Goal: Ask a question

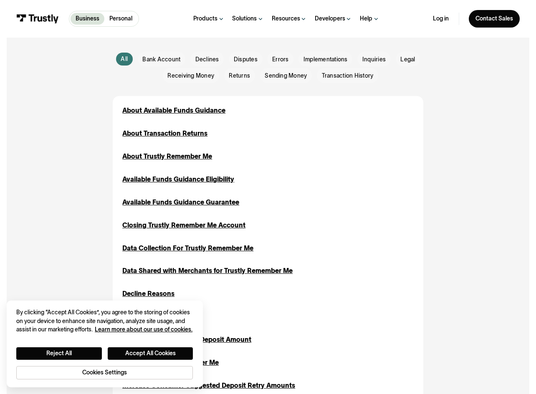
scroll to position [209, 0]
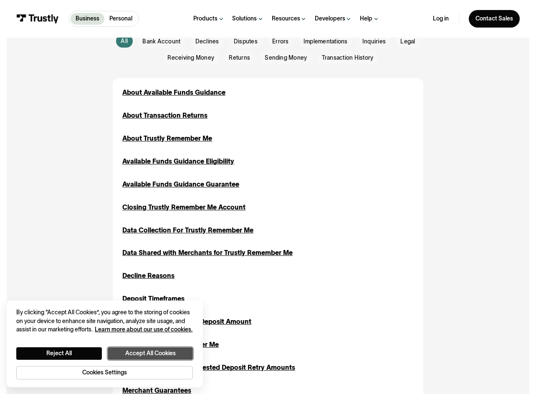
click at [127, 352] on button "Accept All Cookies" at bounding box center [151, 353] width 86 height 12
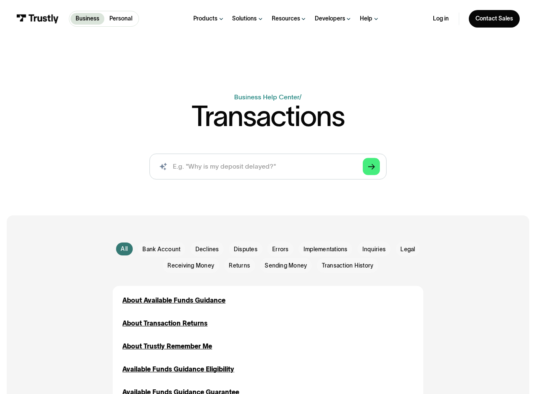
scroll to position [0, 0]
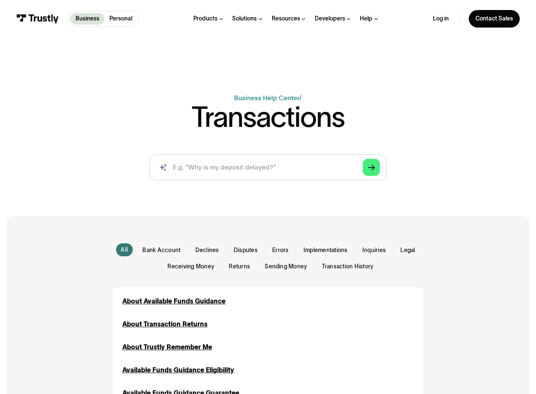
click at [368, 244] on div "Email Form" at bounding box center [373, 250] width 33 height 15
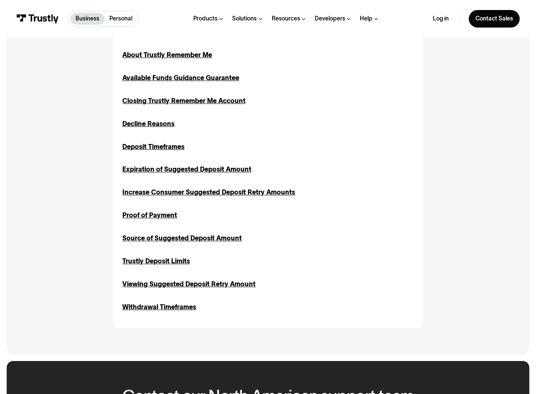
scroll to position [459, 0]
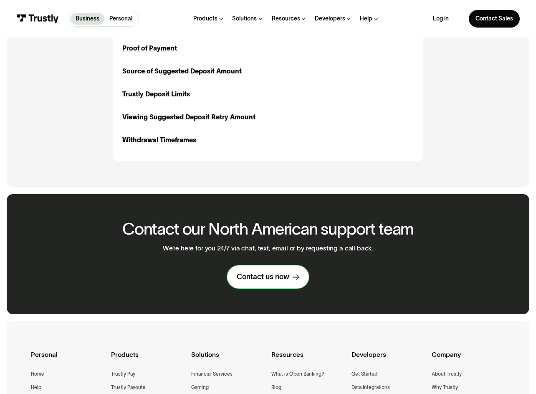
click at [304, 277] on link "Contact us now" at bounding box center [268, 277] width 82 height 23
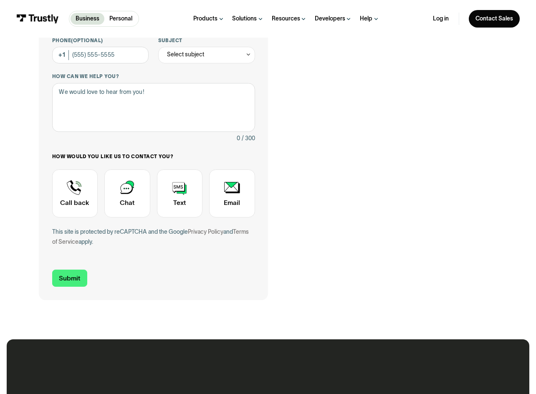
scroll to position [167, 0]
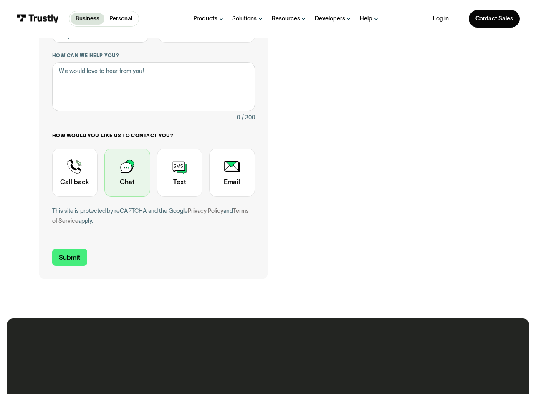
click at [138, 169] on div "Contact Trustly Support" at bounding box center [127, 173] width 46 height 48
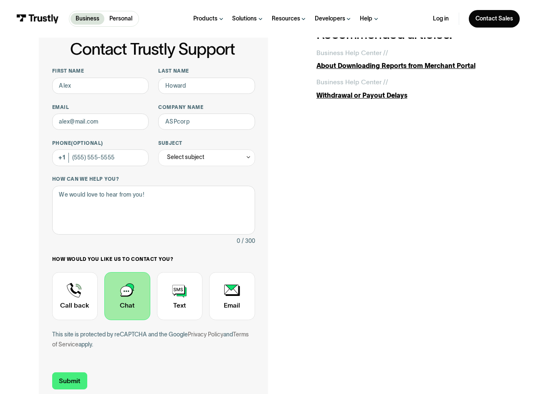
scroll to position [42, 0]
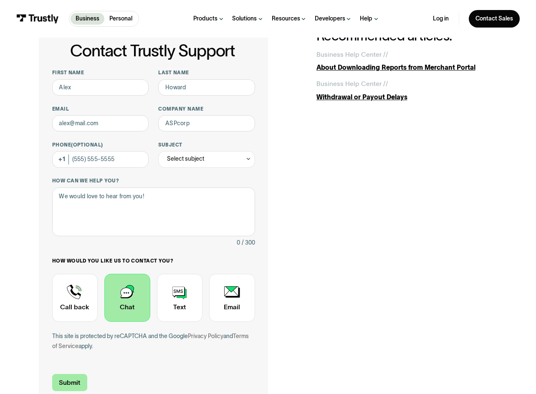
click at [78, 380] on input "Submit" at bounding box center [69, 382] width 35 height 17
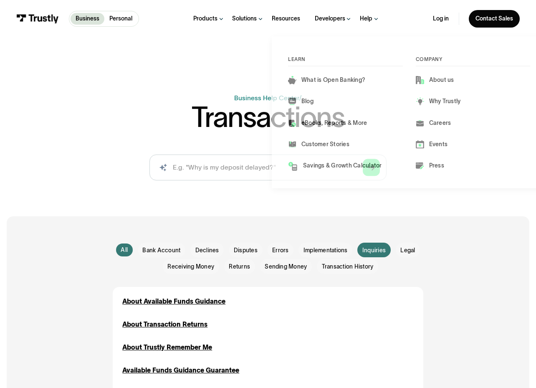
click at [305, 19] on icon at bounding box center [304, 19] width 6 height 0
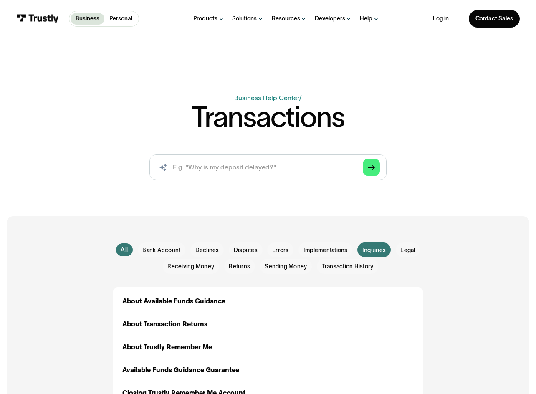
click at [305, 18] on icon at bounding box center [303, 19] width 3 height 2
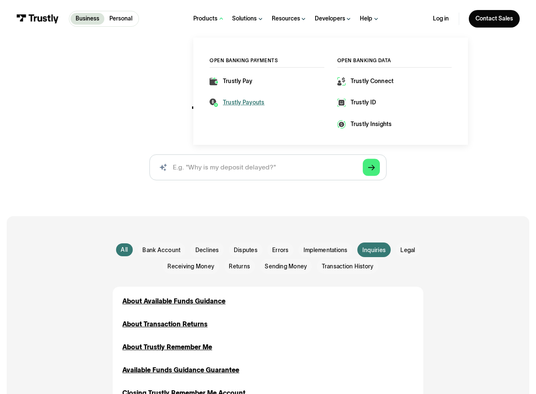
click at [231, 106] on div "Trustly Payouts" at bounding box center [244, 103] width 42 height 8
